Goal: Task Accomplishment & Management: Manage account settings

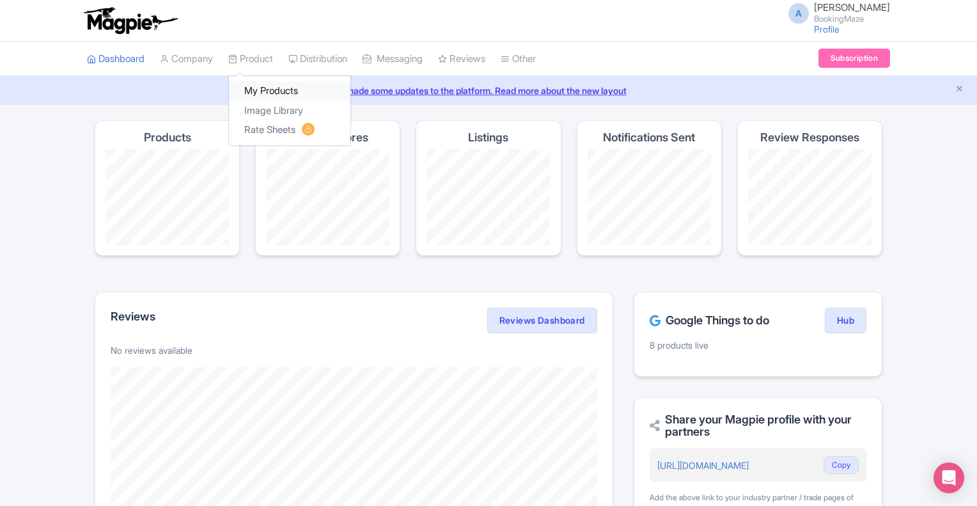
click at [264, 84] on link "My Products" at bounding box center [290, 91] width 122 height 20
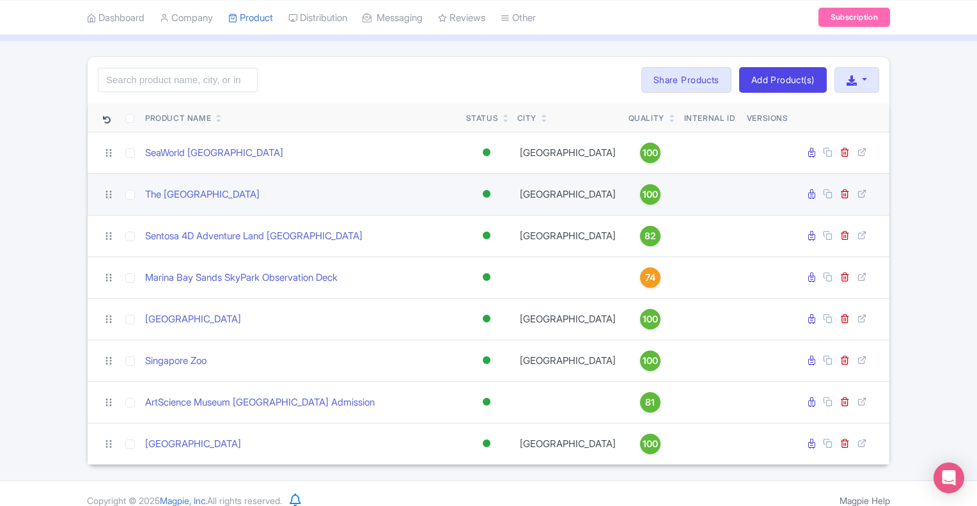
scroll to position [75, 0]
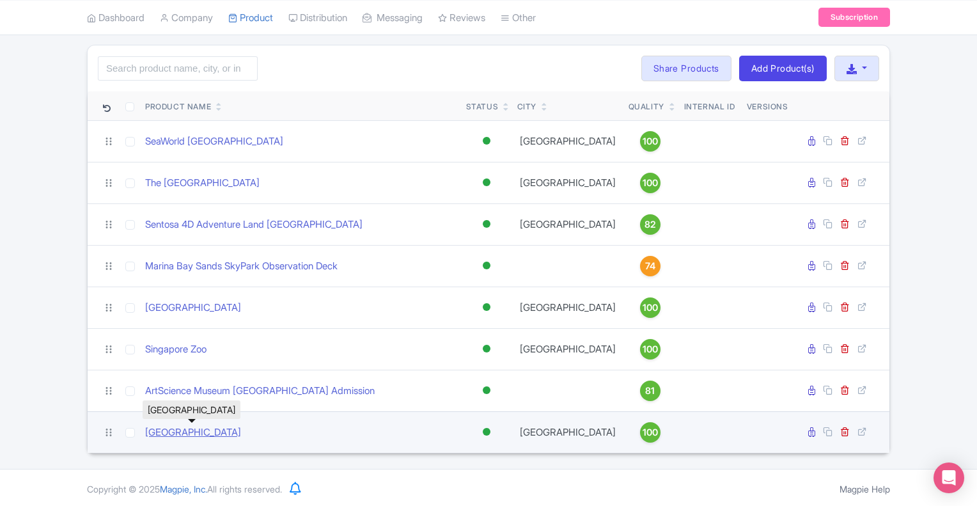
click at [217, 433] on link "[GEOGRAPHIC_DATA]" at bounding box center [193, 432] width 96 height 15
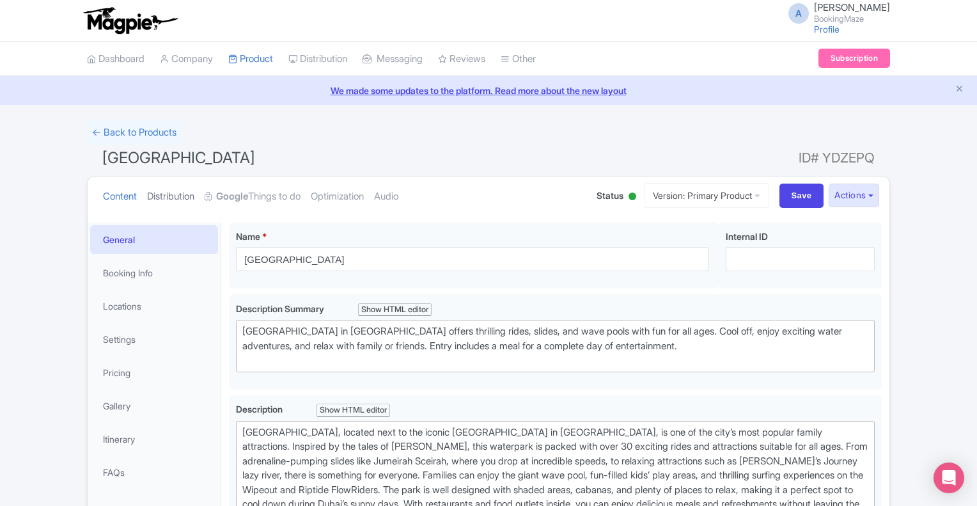
click at [167, 191] on link "Distribution" at bounding box center [170, 197] width 47 height 40
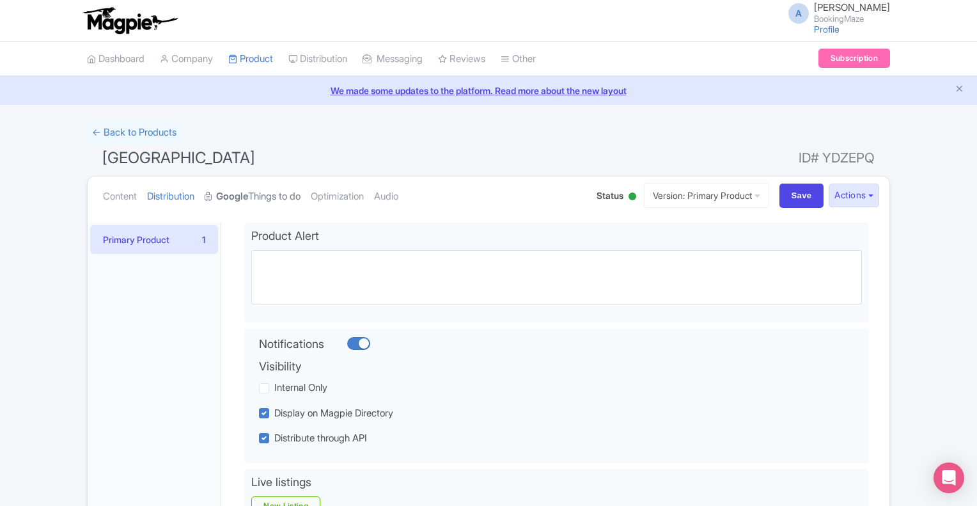
click at [286, 199] on link "Google Things to do" at bounding box center [253, 197] width 96 height 40
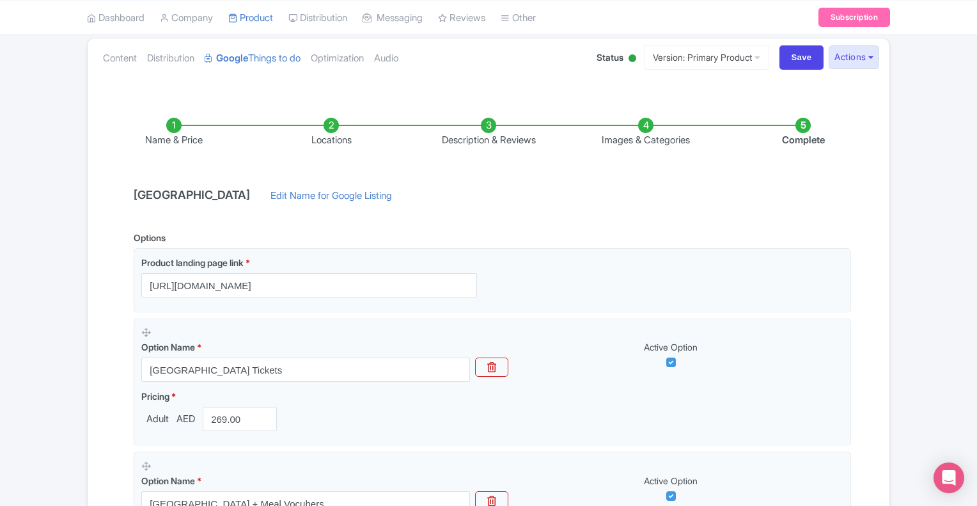
scroll to position [54, 0]
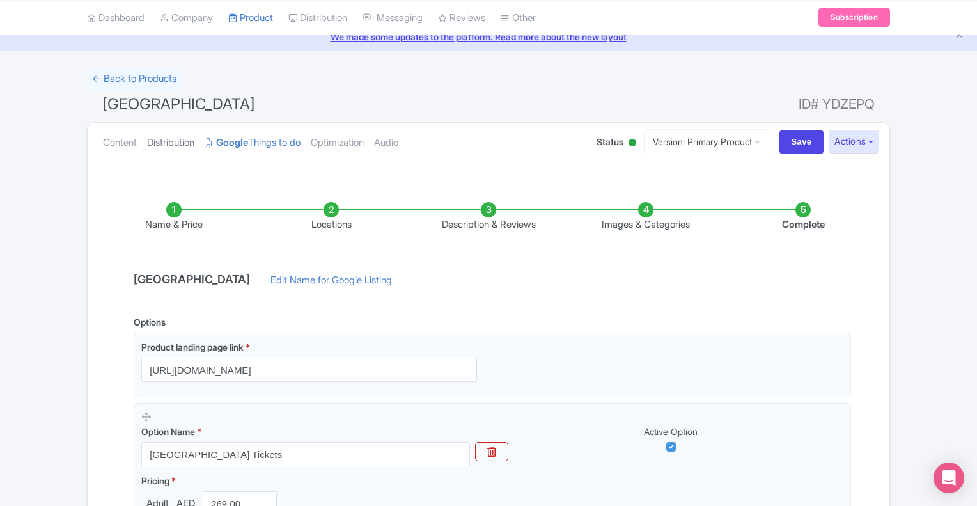
click at [182, 145] on link "Distribution" at bounding box center [170, 143] width 47 height 40
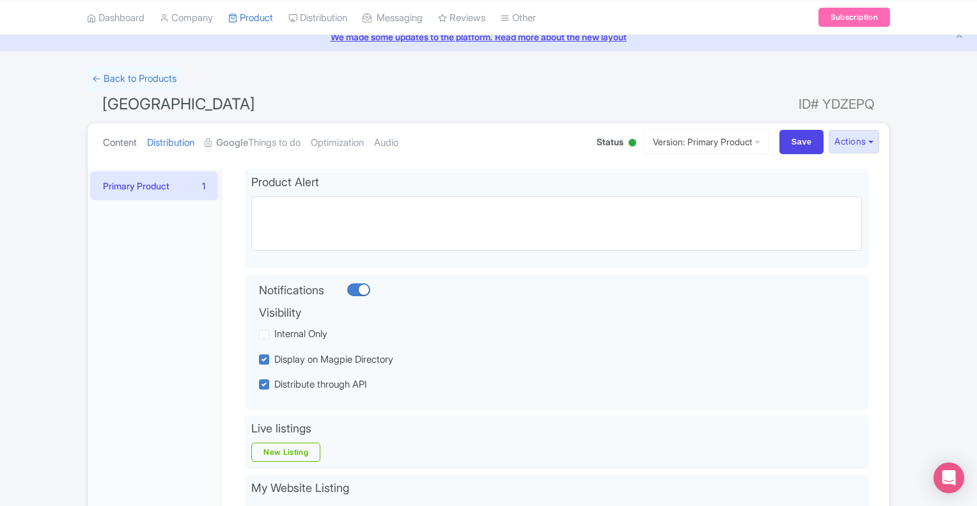
click at [129, 144] on link "Content" at bounding box center [120, 143] width 34 height 40
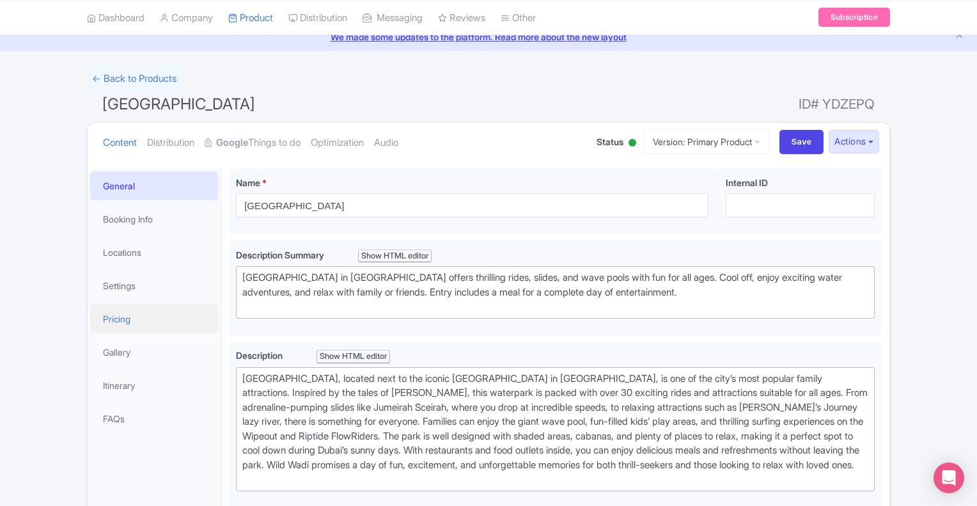
click at [138, 315] on link "Pricing" at bounding box center [154, 318] width 128 height 29
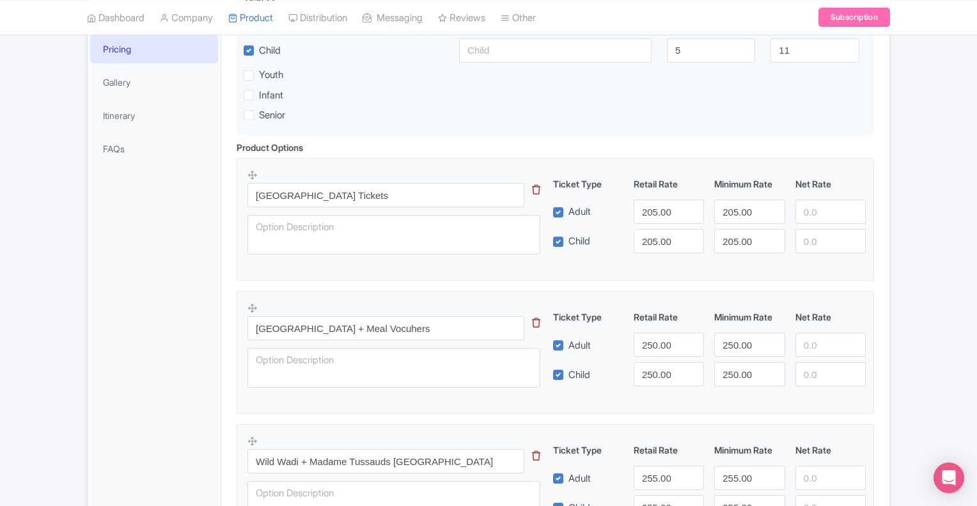
scroll to position [296, 0]
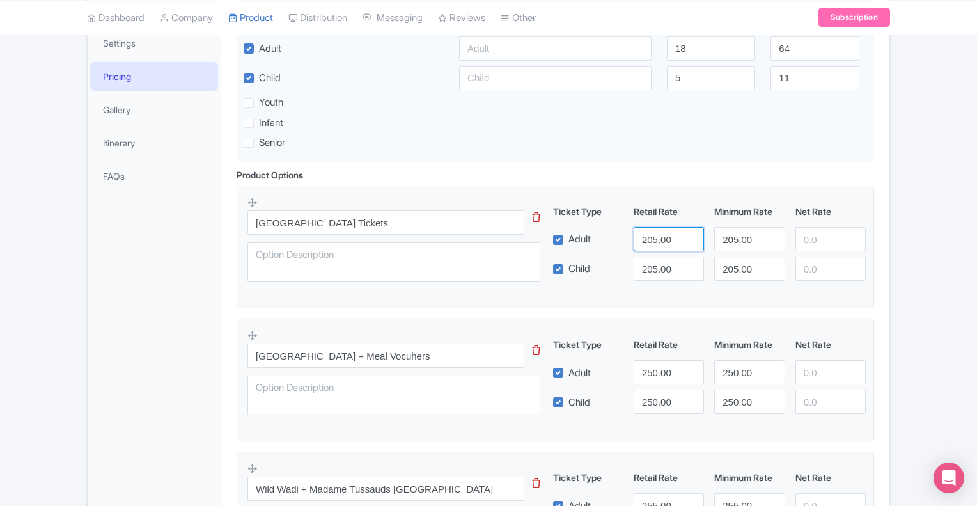
click at [656, 242] on input "205.00" at bounding box center [669, 239] width 70 height 24
type input "178.00"
click at [656, 270] on input "205.00" at bounding box center [669, 269] width 70 height 24
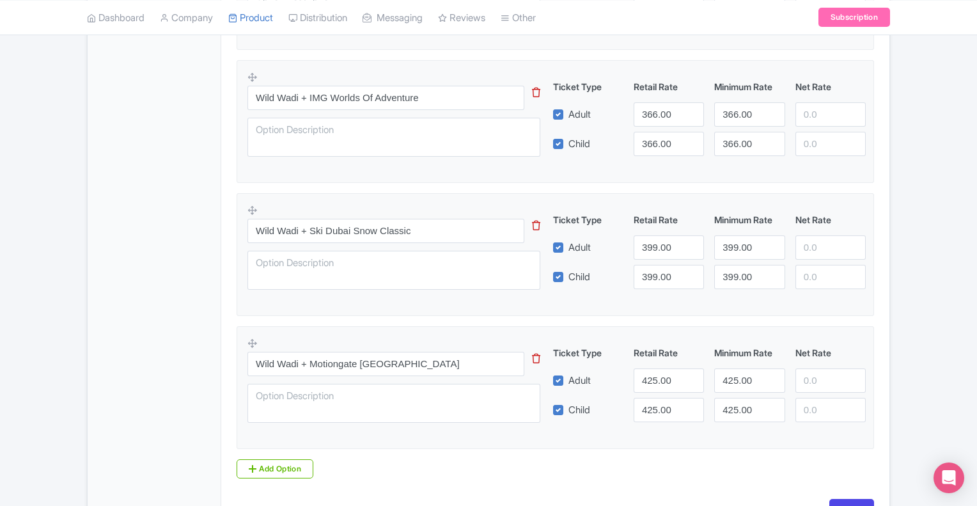
scroll to position [1169, 0]
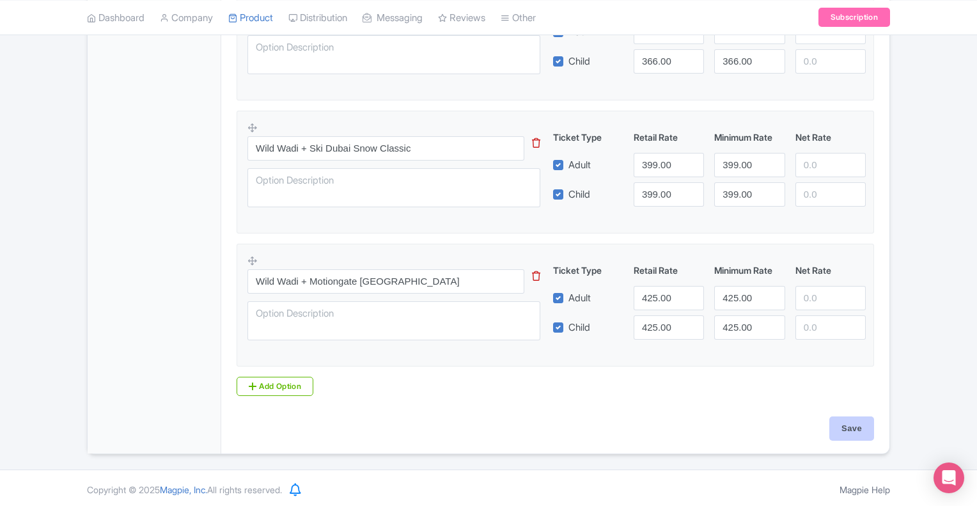
type input "178.00"
click at [844, 425] on input "Save" at bounding box center [852, 428] width 45 height 24
type input "Saving..."
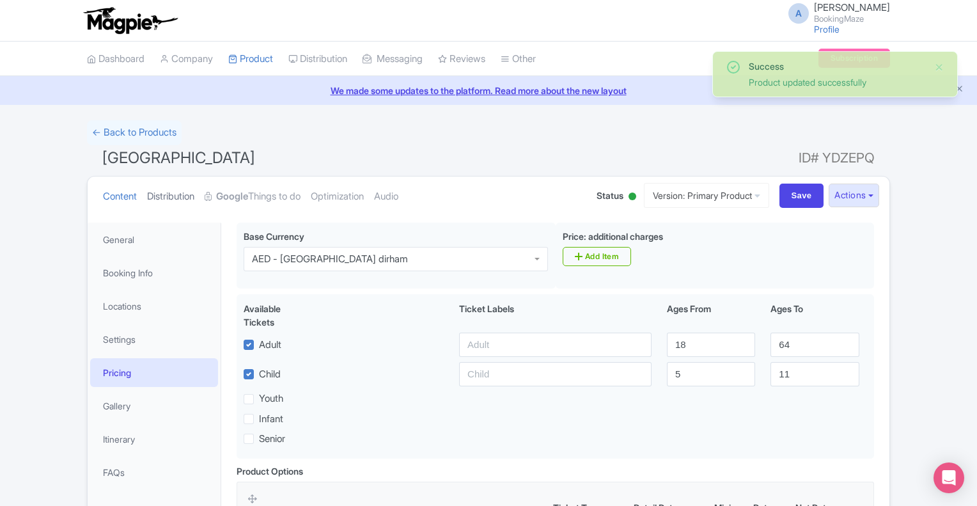
click at [193, 196] on link "Distribution" at bounding box center [170, 197] width 47 height 40
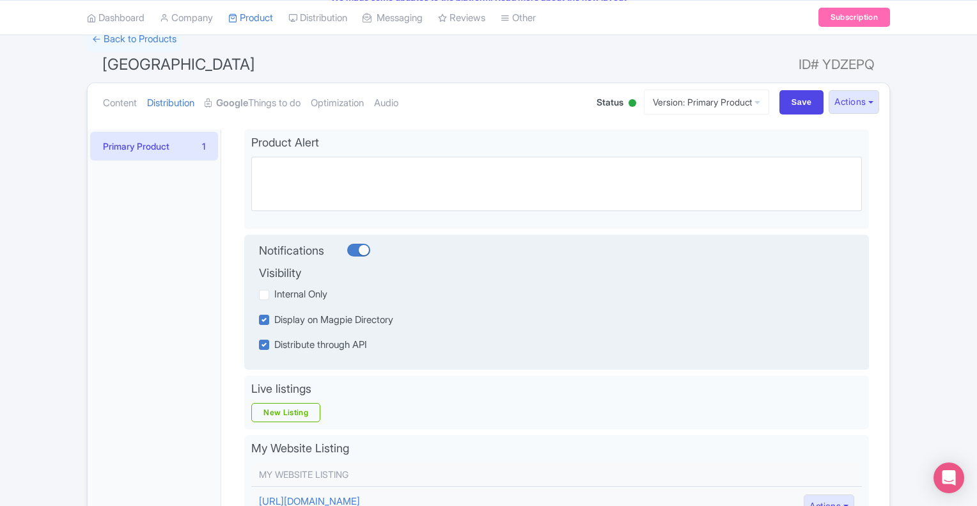
scroll to position [56, 0]
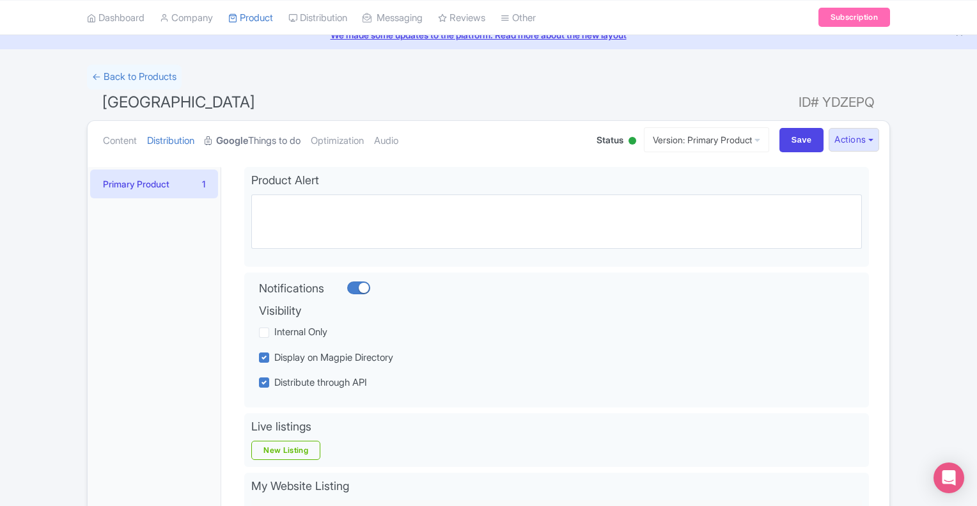
click at [264, 138] on link "Google Things to do" at bounding box center [253, 141] width 96 height 40
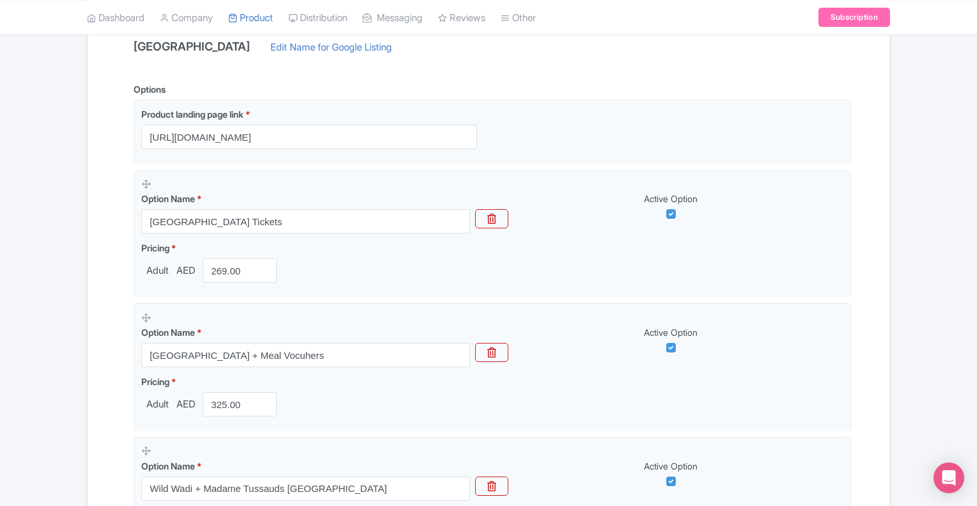
scroll to position [287, 0]
